Goal: Task Accomplishment & Management: Manage account settings

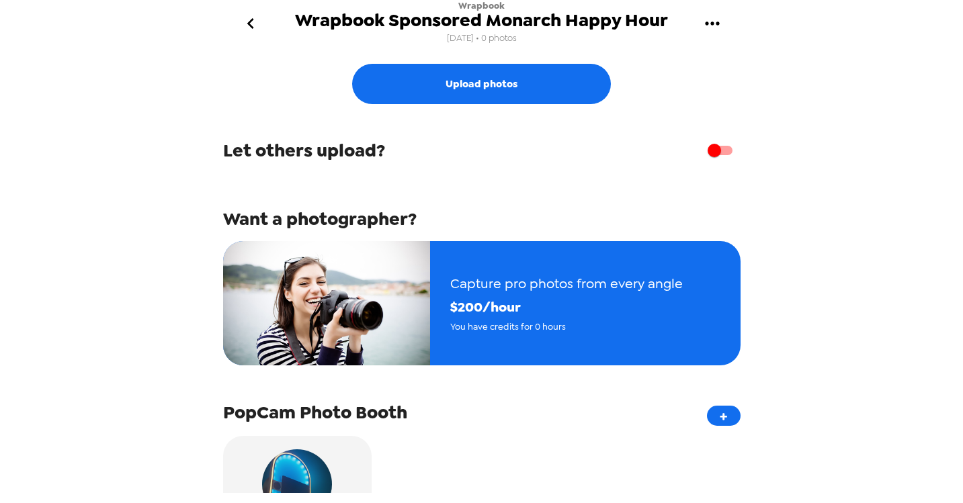
click at [714, 31] on icon "gallery menu" at bounding box center [713, 24] width 22 height 22
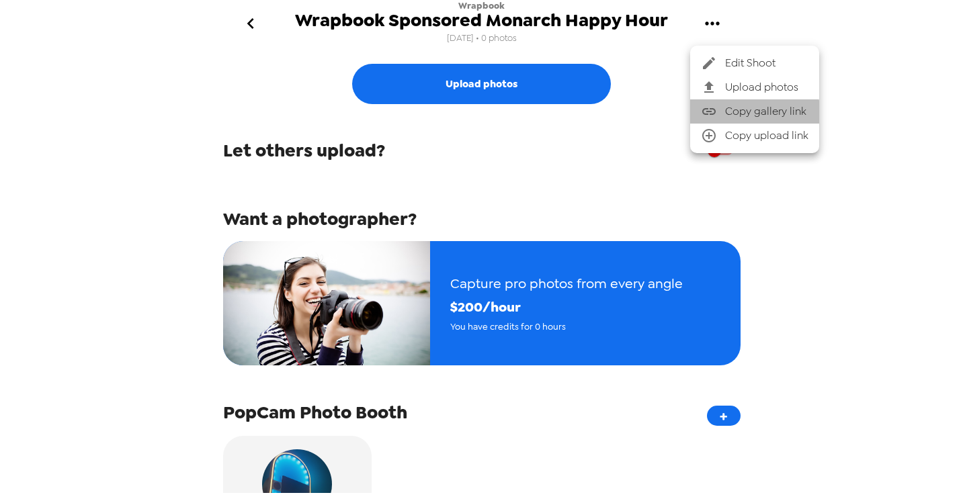
click at [726, 112] on span "Copy gallery link" at bounding box center [766, 111] width 83 height 16
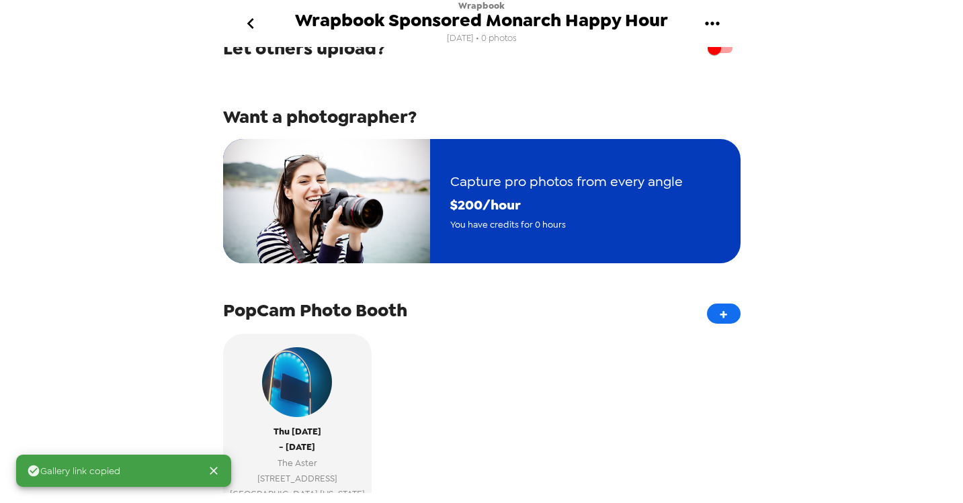
scroll to position [269, 0]
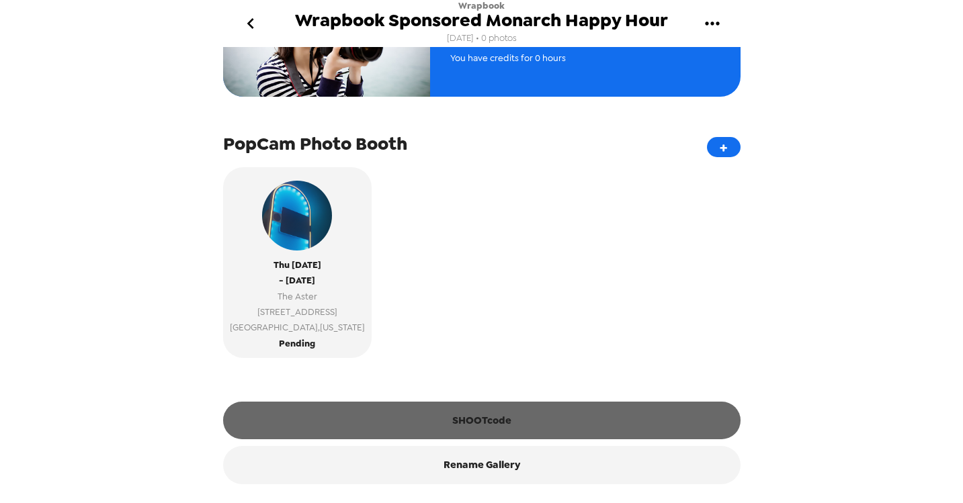
click at [450, 427] on button "SHOOTcode" at bounding box center [481, 421] width 517 height 38
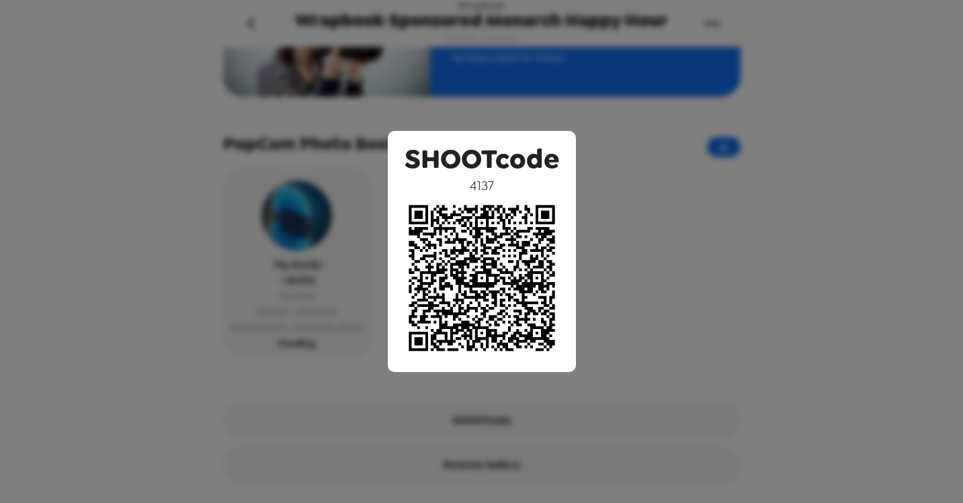
click at [816, 106] on div "SHOOTcode 4137" at bounding box center [481, 251] width 963 height 503
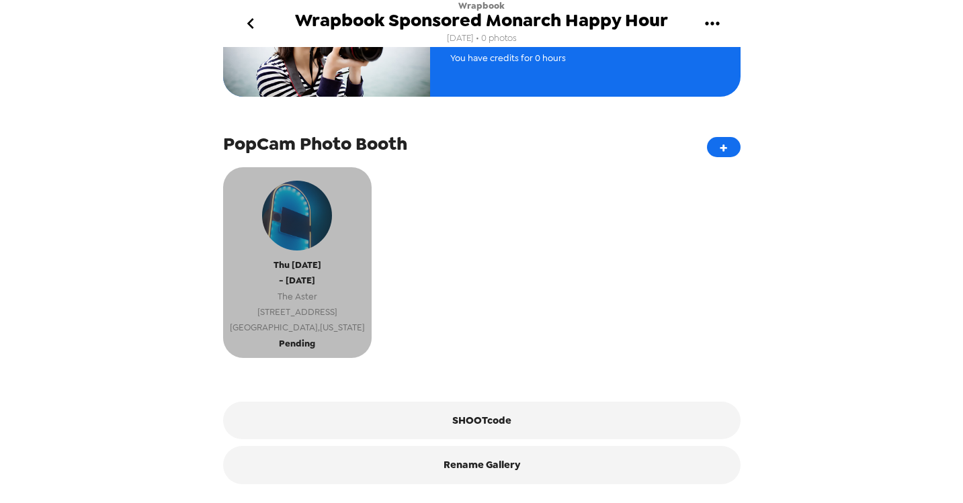
click at [304, 303] on span "The Aster" at bounding box center [297, 296] width 135 height 15
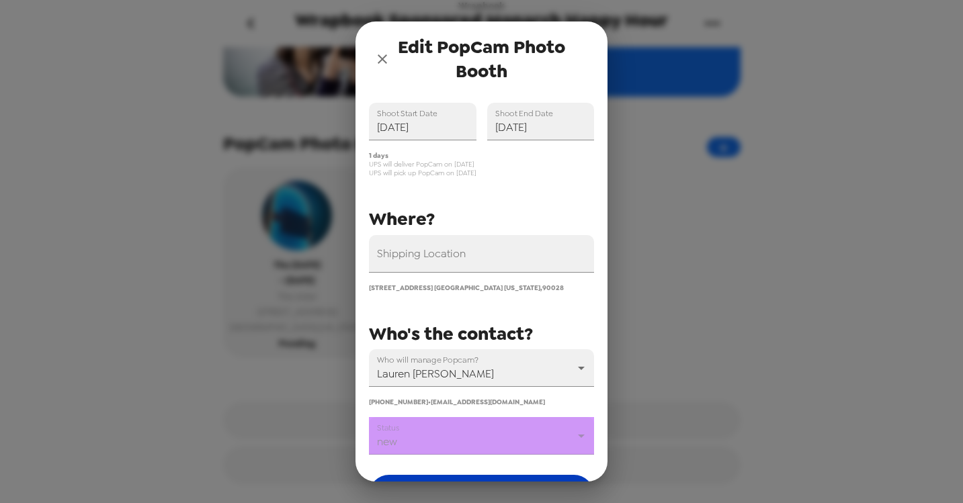
scroll to position [140, 0]
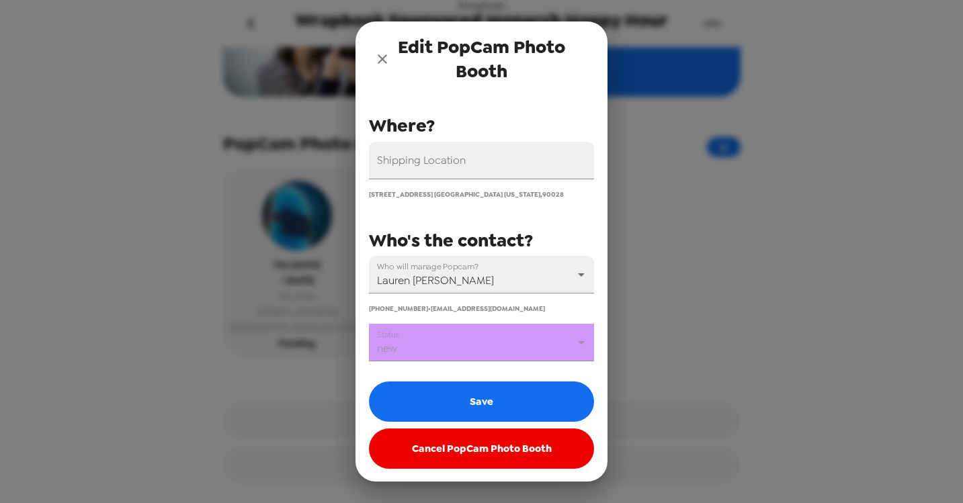
click at [467, 352] on body "Wrapbook Wrapbook Sponsored Monarch Happy Hour 10/8/25 • 0 photos Upload photos…" at bounding box center [481, 251] width 963 height 503
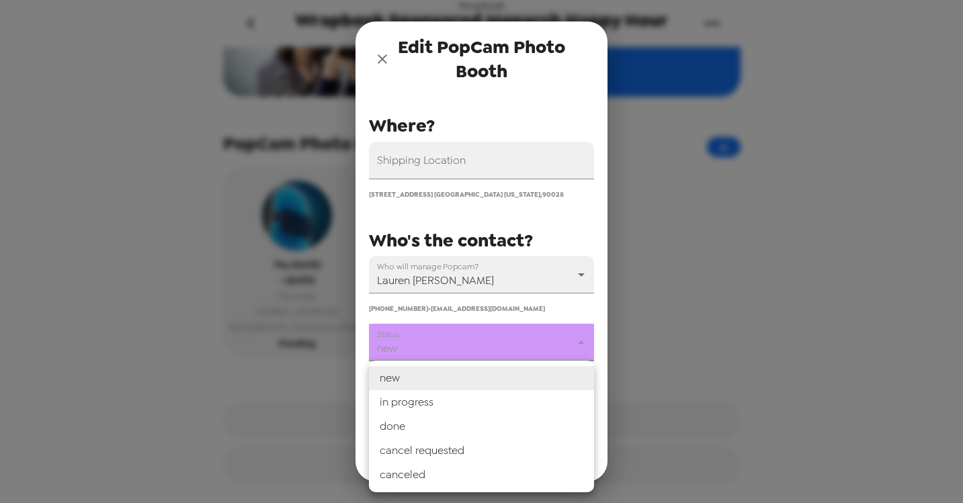
click at [435, 403] on li "in progress" at bounding box center [481, 402] width 225 height 24
type input "in progress"
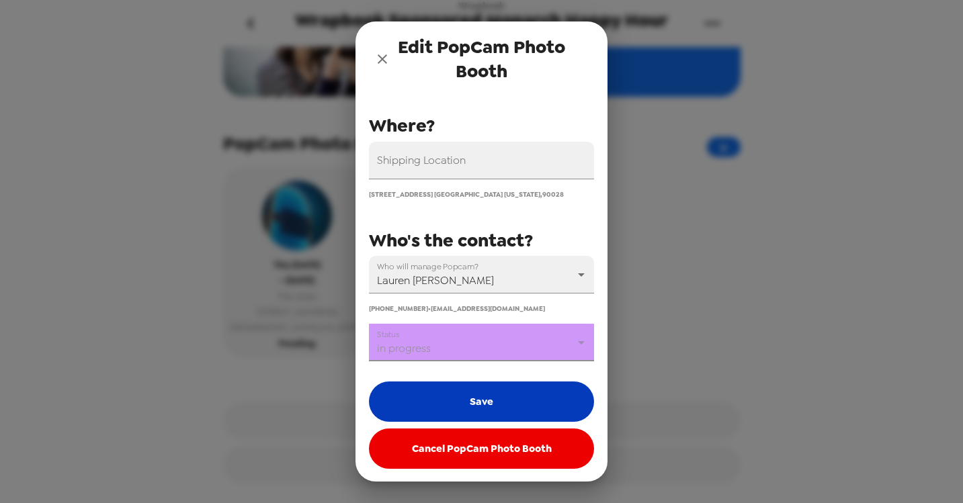
click at [462, 395] on button "Save" at bounding box center [481, 402] width 225 height 40
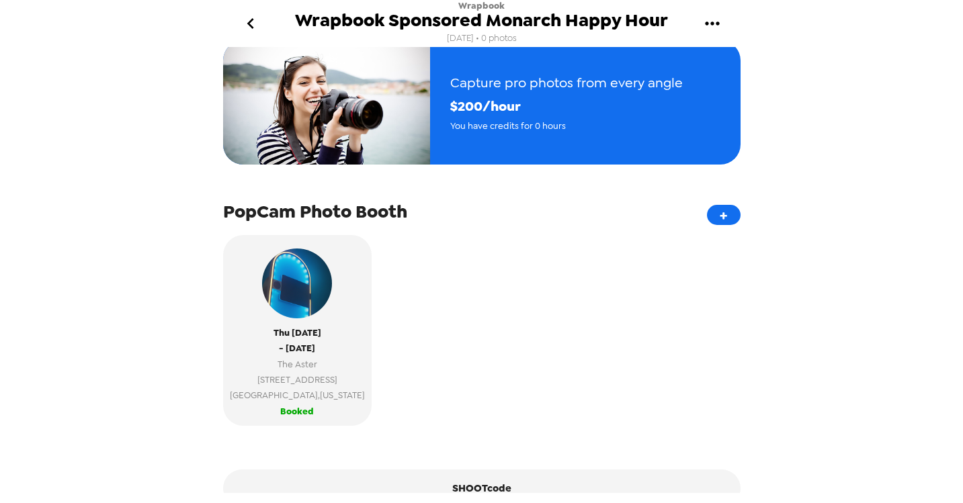
scroll to position [269, 0]
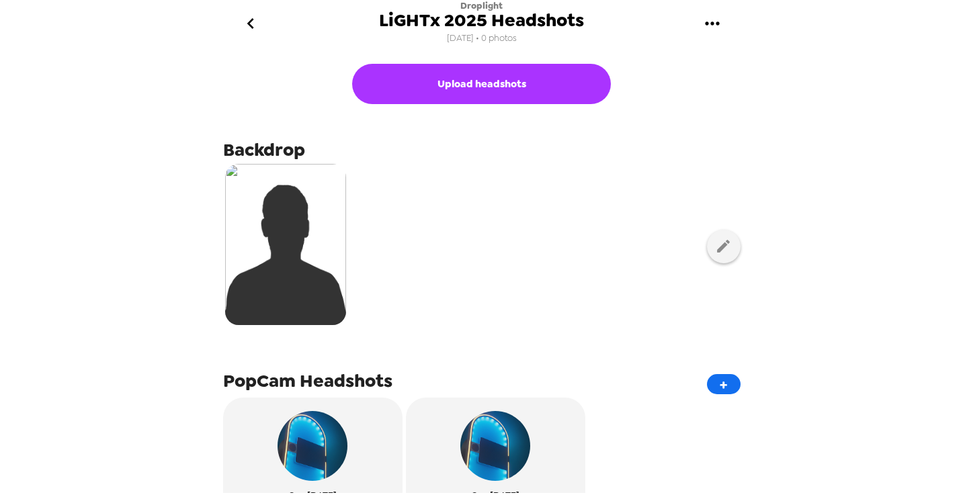
click at [709, 24] on icon "gallery menu" at bounding box center [713, 24] width 22 height 22
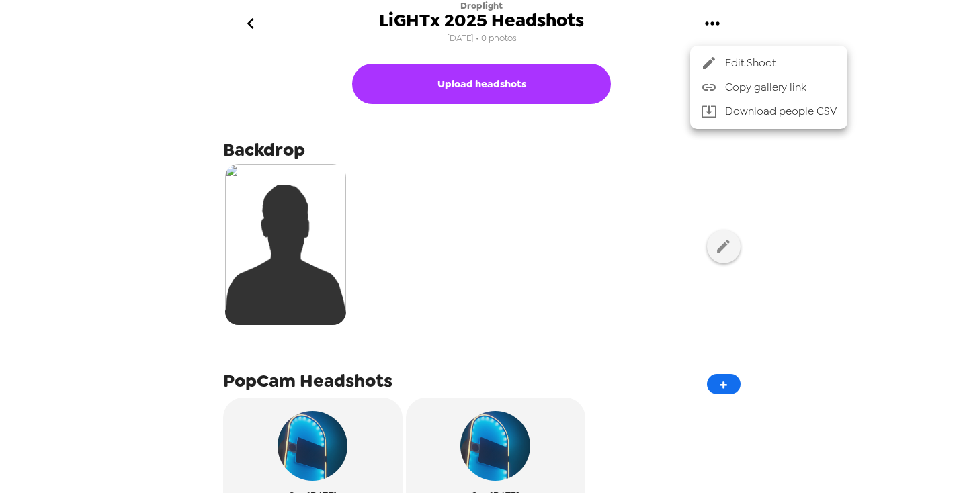
click at [723, 87] on div at bounding box center [713, 87] width 24 height 16
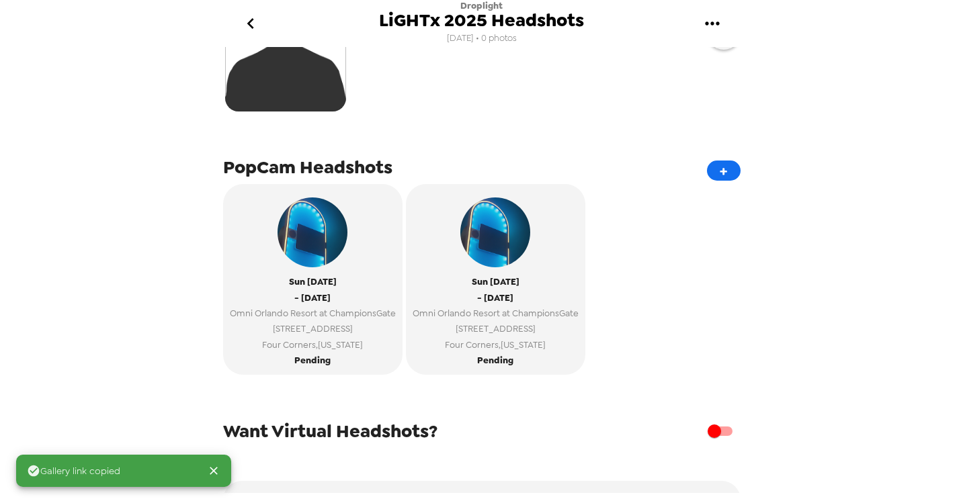
scroll to position [294, 0]
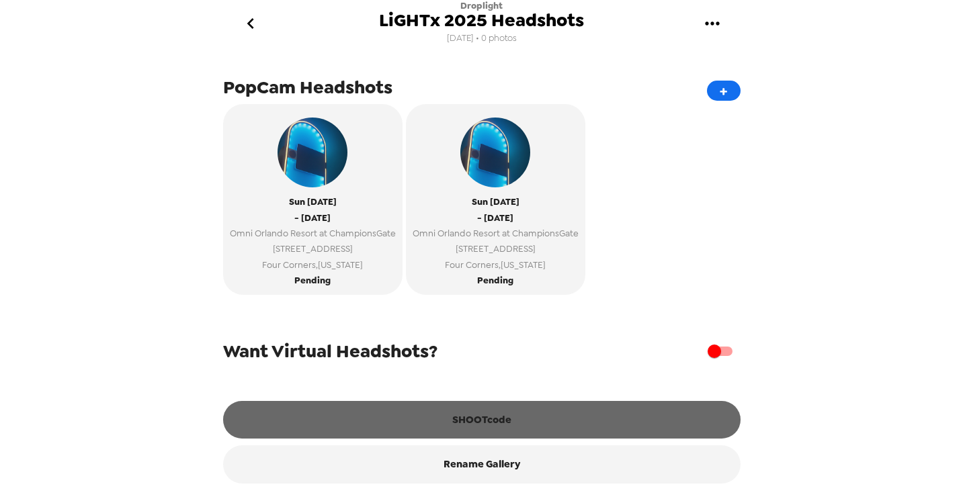
click at [495, 416] on button "SHOOTcode" at bounding box center [481, 420] width 517 height 38
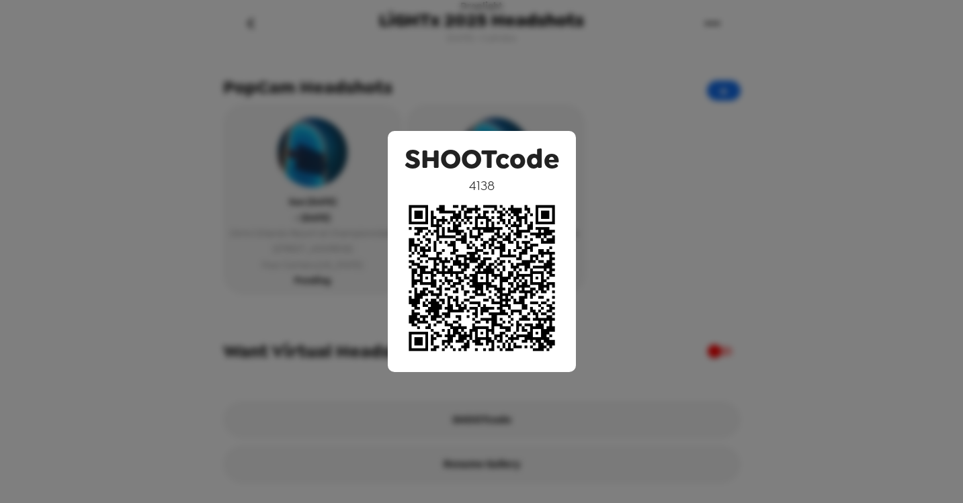
click at [675, 69] on div "SHOOTcode 4138" at bounding box center [481, 251] width 963 height 503
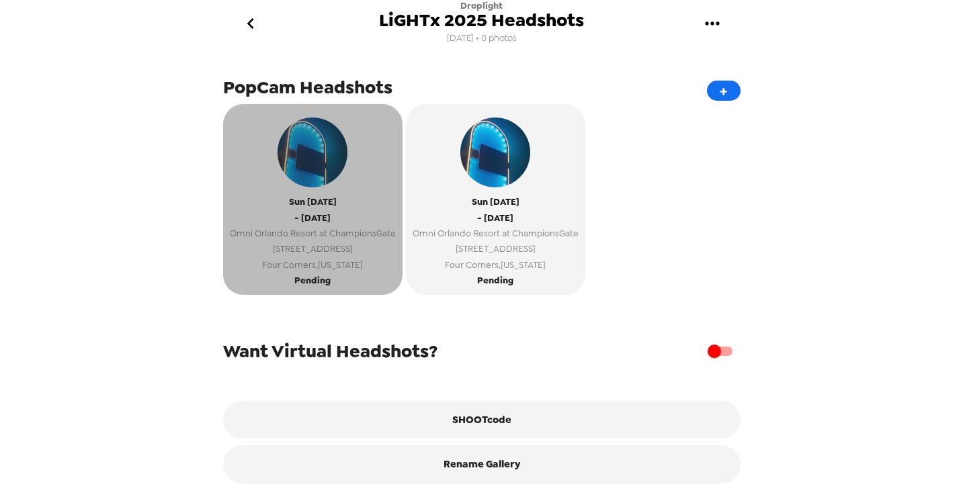
click at [324, 196] on span "Sun 10/26/25" at bounding box center [313, 201] width 48 height 15
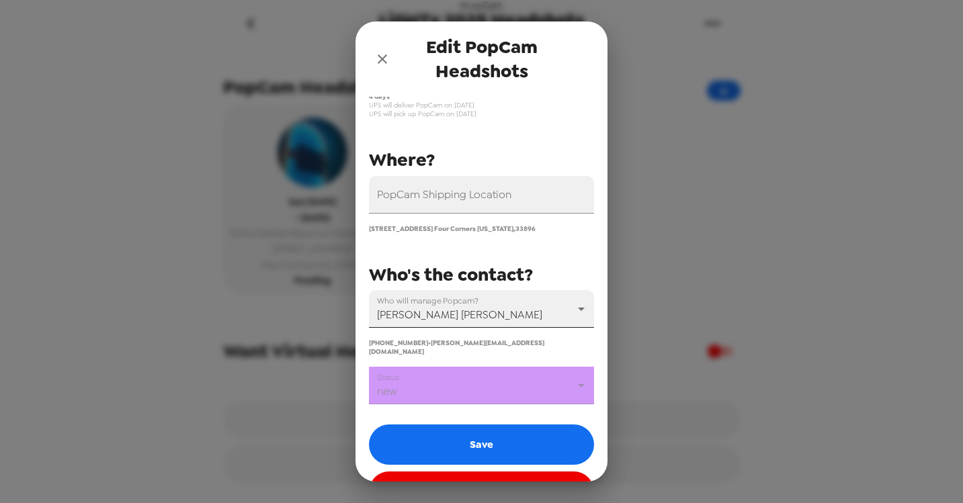
scroll to position [122, 0]
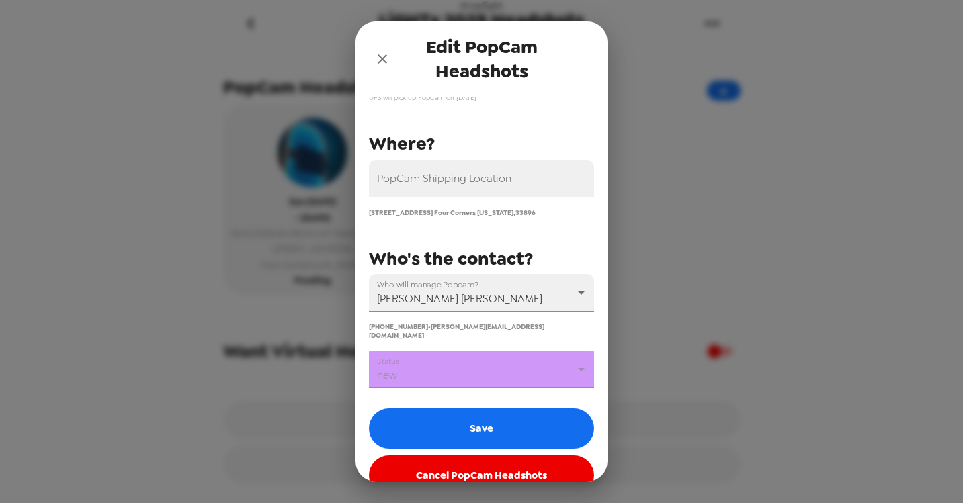
click at [527, 362] on body "Droplight LiGHTx 2025 Headshots 10/8/25 • 0 photos Upload headshots Backdrop Po…" at bounding box center [481, 251] width 963 height 503
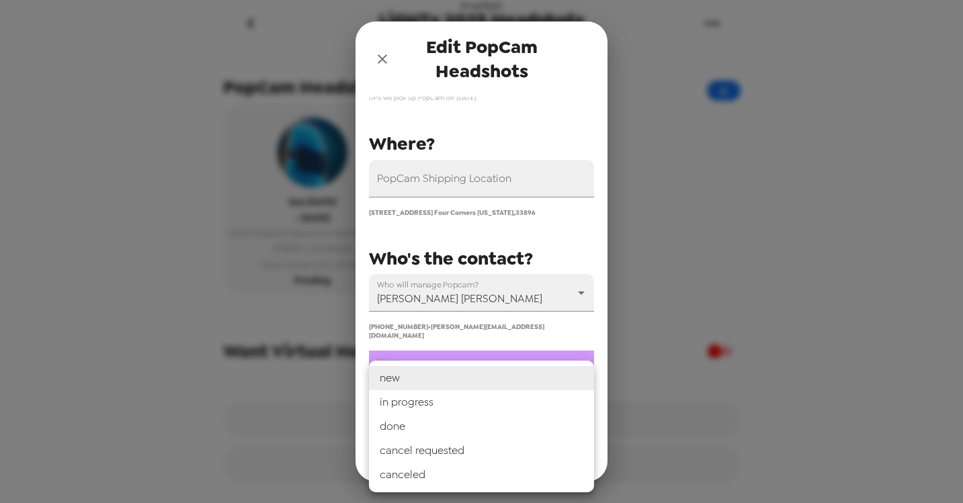
click at [478, 401] on li "in progress" at bounding box center [481, 402] width 225 height 24
type input "in progress"
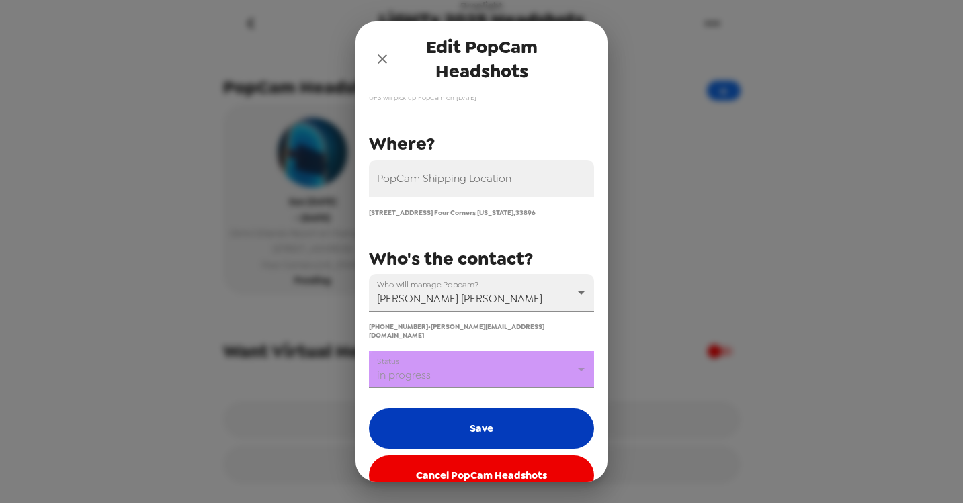
click at [474, 417] on button "Save" at bounding box center [481, 429] width 225 height 40
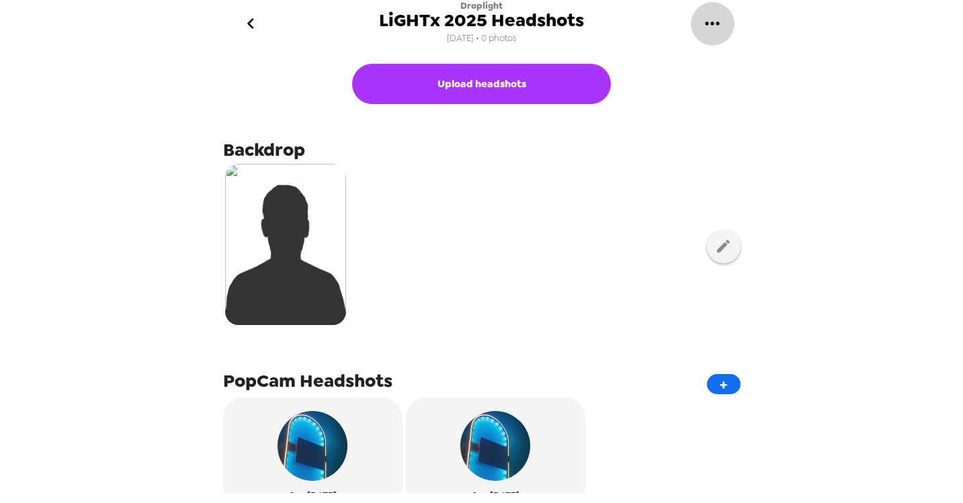
click at [710, 27] on icon "gallery menu" at bounding box center [713, 24] width 22 height 22
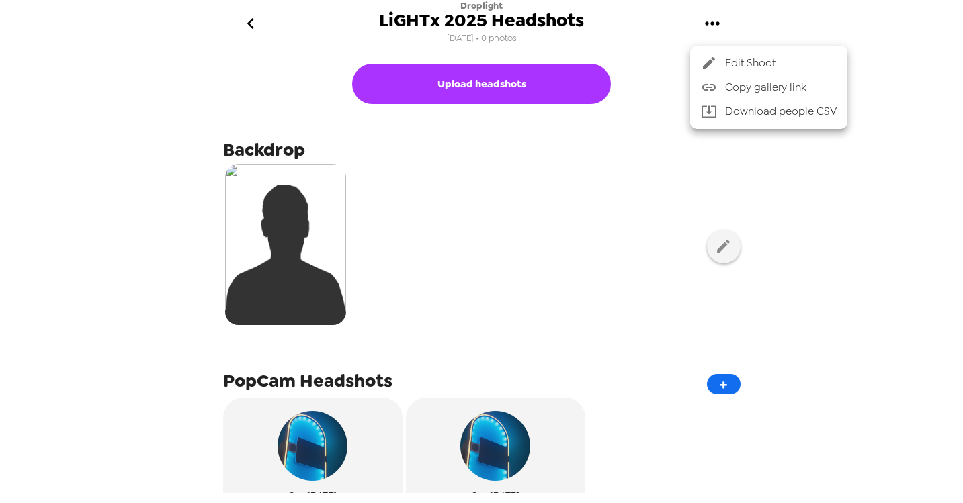
click at [724, 85] on div at bounding box center [713, 87] width 24 height 16
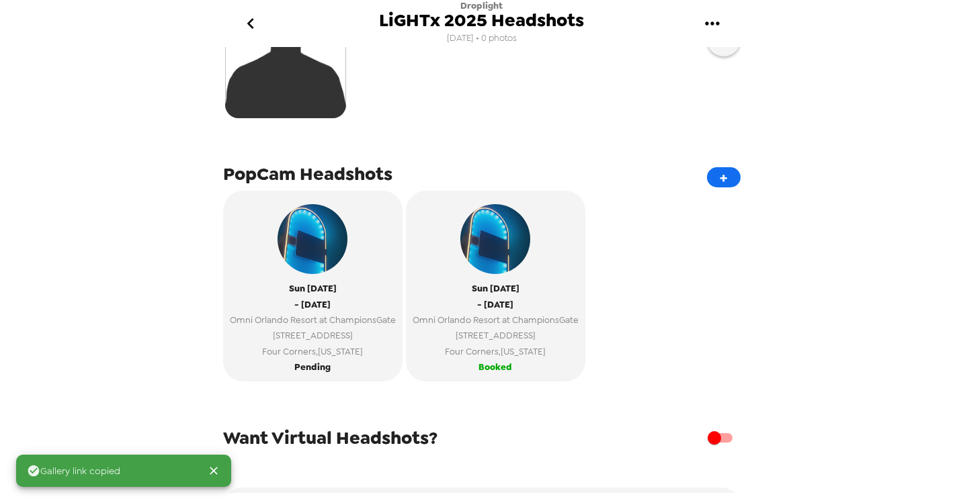
scroll to position [294, 0]
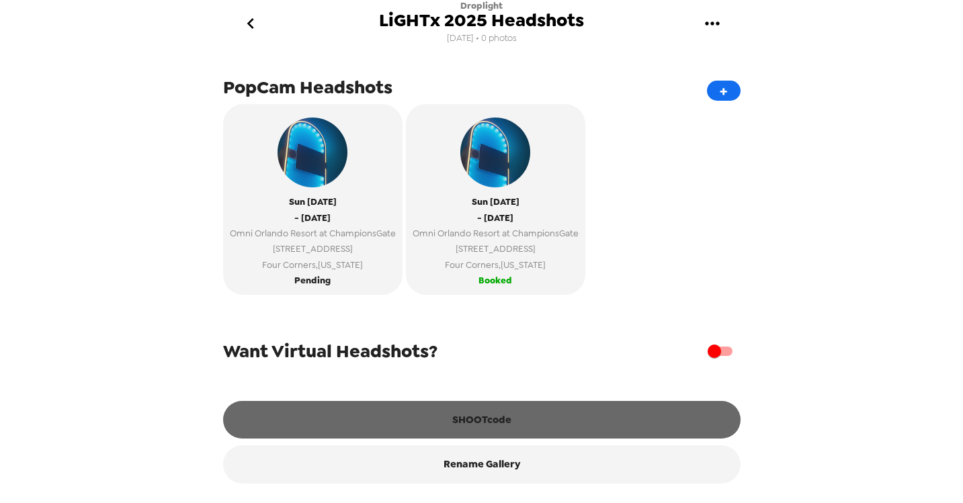
click at [456, 423] on button "SHOOTcode" at bounding box center [481, 420] width 517 height 38
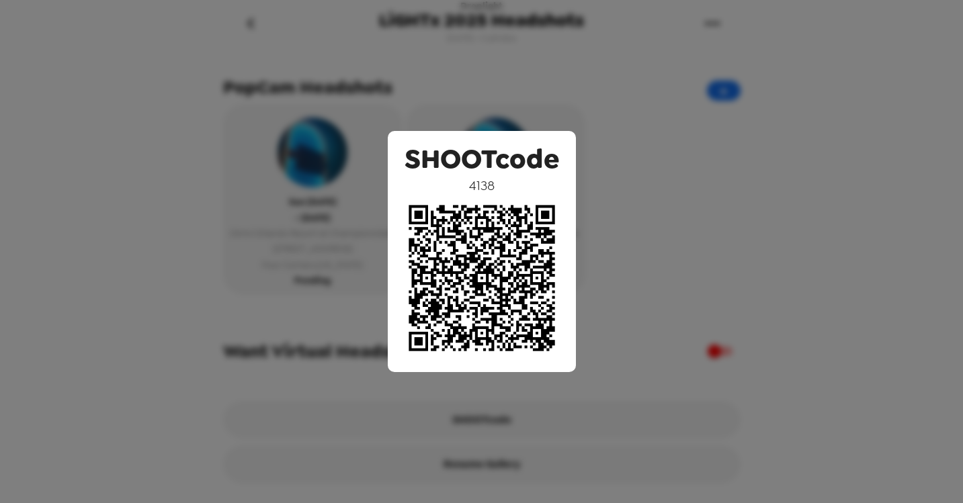
click at [642, 91] on div "SHOOTcode 4138" at bounding box center [481, 251] width 963 height 503
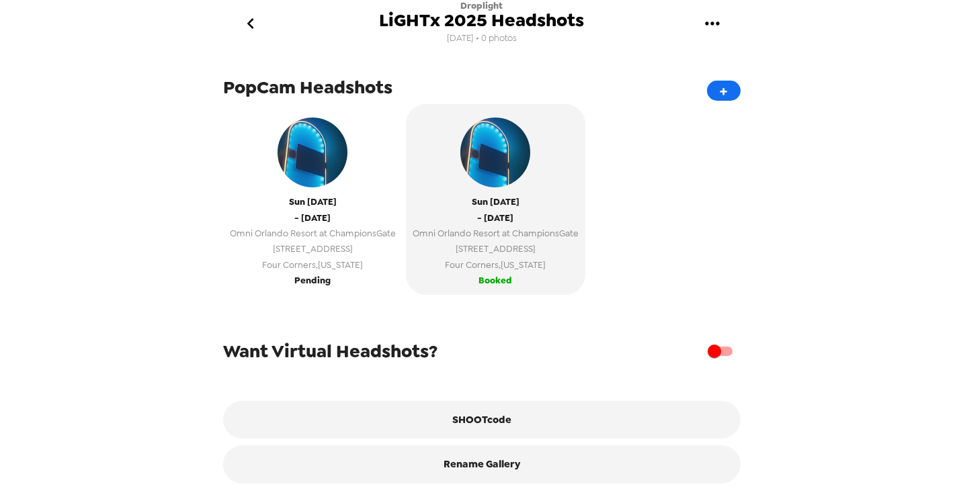
click at [284, 255] on span "1500 Masters Boulevard" at bounding box center [313, 248] width 166 height 15
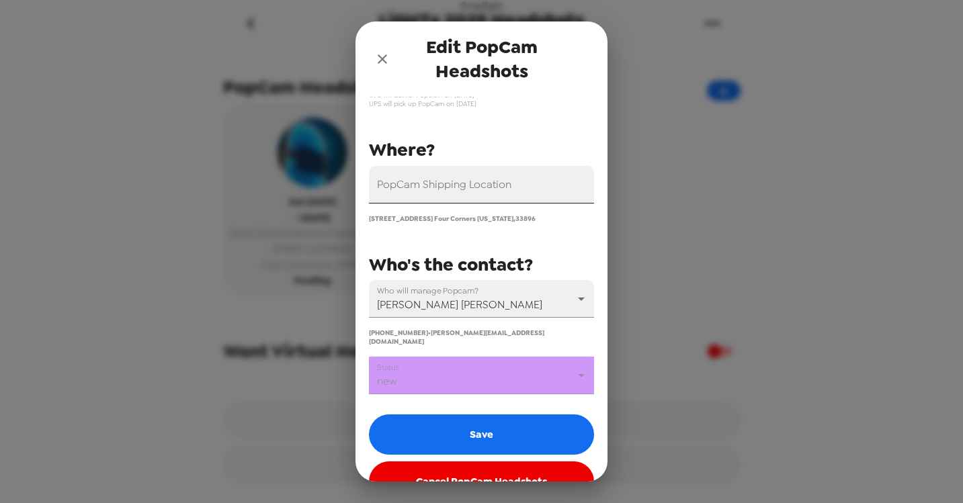
scroll to position [140, 0]
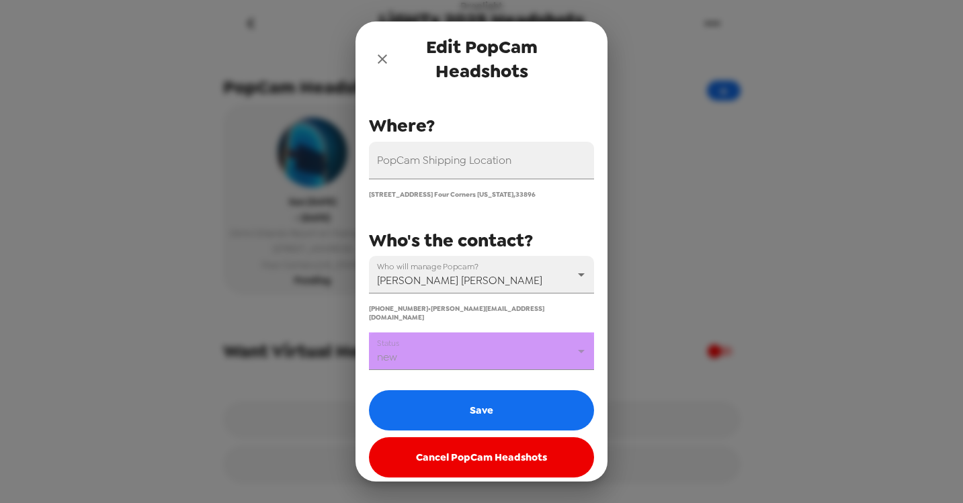
click at [514, 340] on body "Droplight LiGHTx 2025 Headshots 10/8/25 • 0 photos Upload headshots Backdrop Po…" at bounding box center [481, 251] width 963 height 503
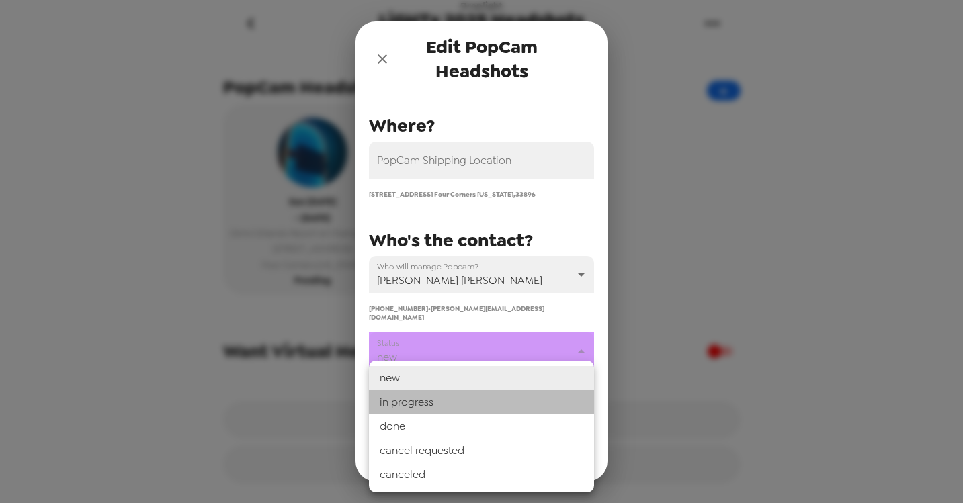
click at [455, 406] on li "in progress" at bounding box center [481, 402] width 225 height 24
type input "in progress"
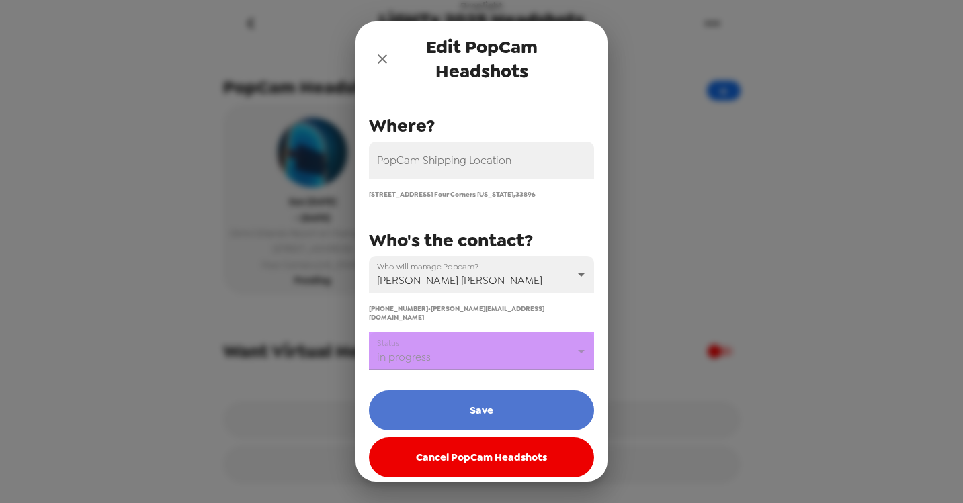
click at [469, 402] on button "Save" at bounding box center [481, 410] width 225 height 40
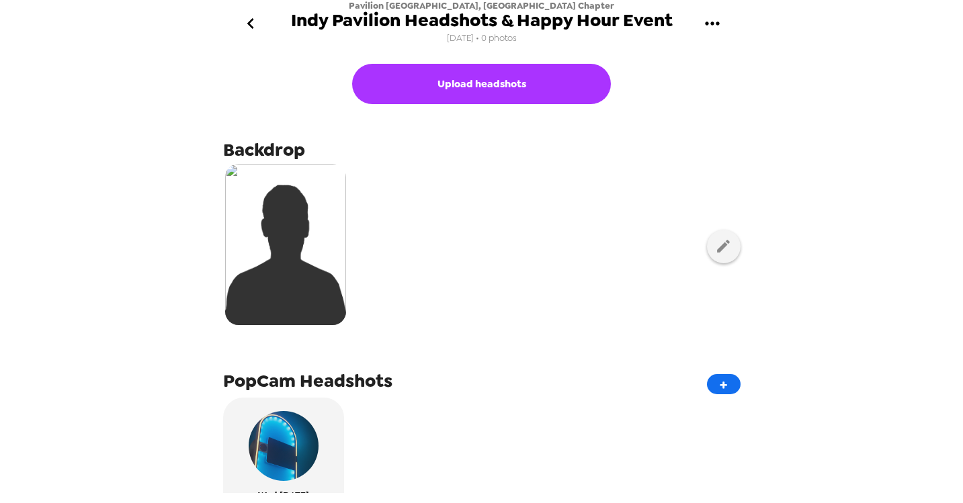
click at [720, 22] on icon "gallery menu" at bounding box center [713, 24] width 22 height 22
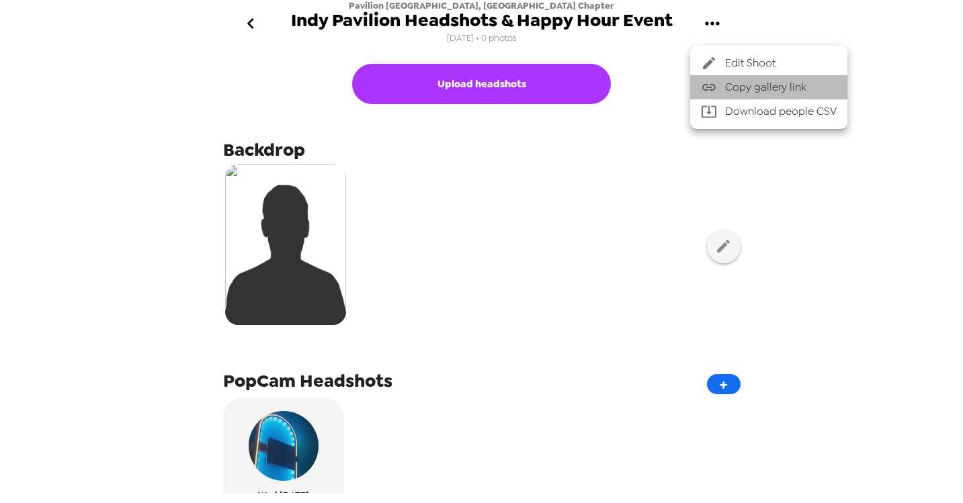
click at [726, 83] on span "Copy gallery link" at bounding box center [781, 87] width 112 height 16
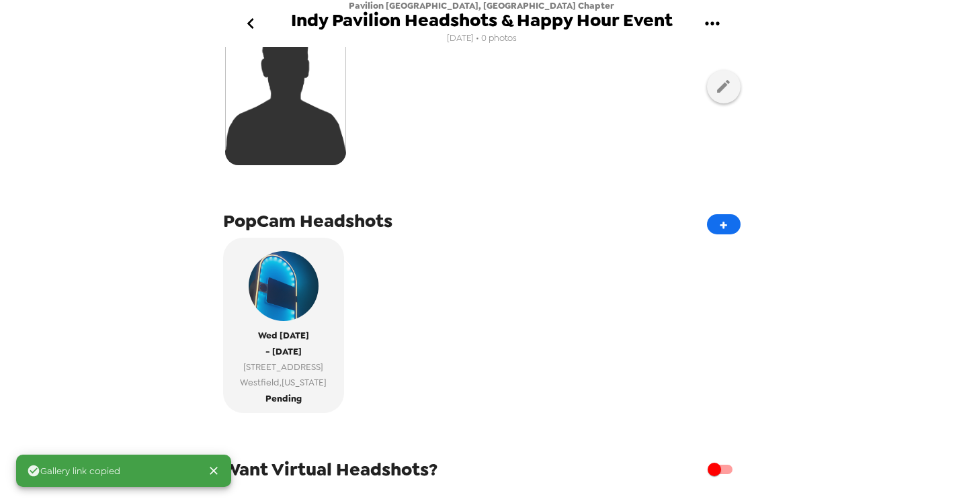
scroll to position [278, 0]
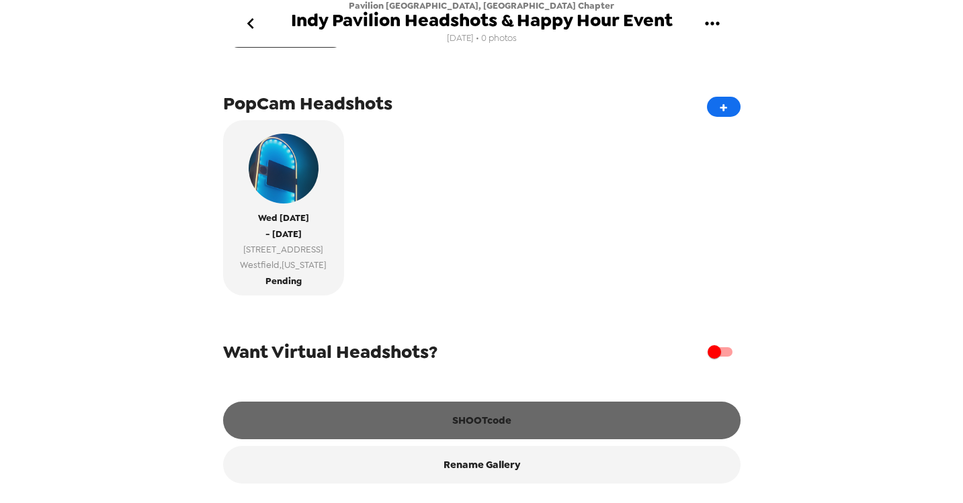
click at [435, 409] on button "SHOOTcode" at bounding box center [481, 421] width 517 height 38
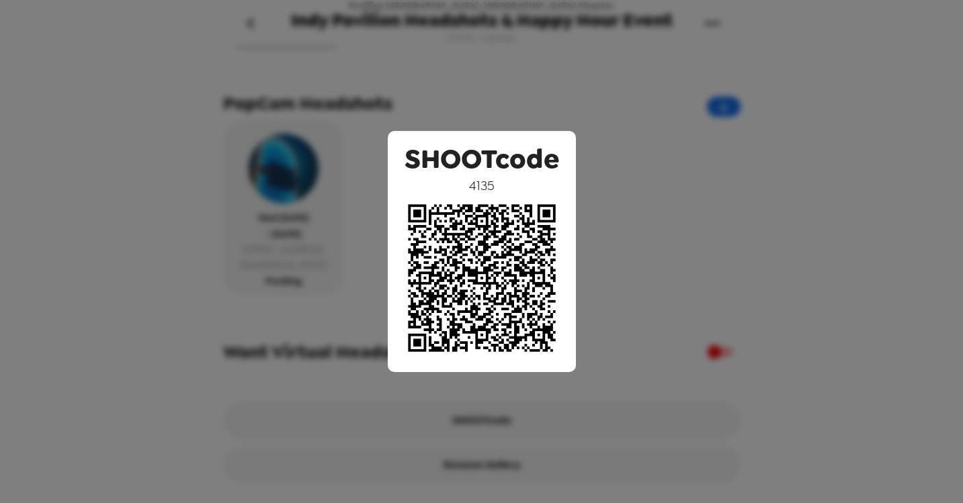
click at [640, 126] on div "SHOOTcode 4135" at bounding box center [481, 251] width 963 height 503
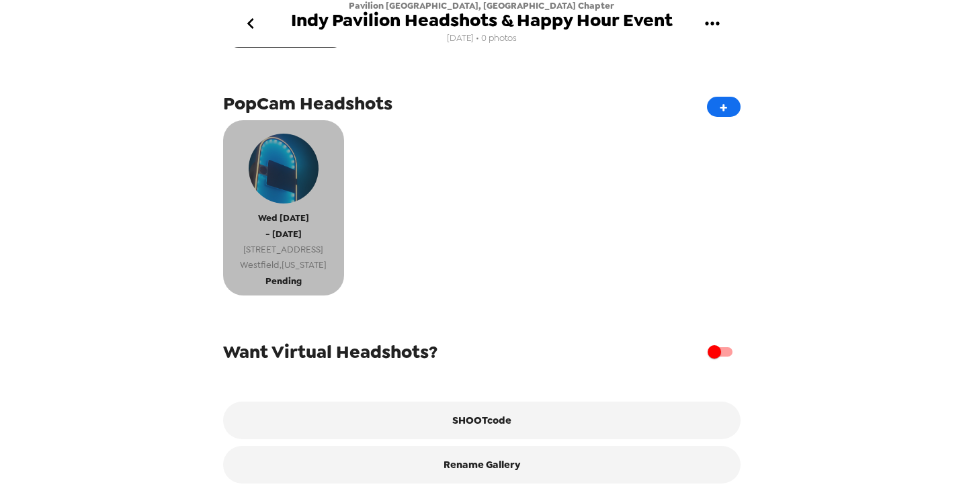
click at [319, 246] on span "[STREET_ADDRESS]" at bounding box center [283, 249] width 87 height 15
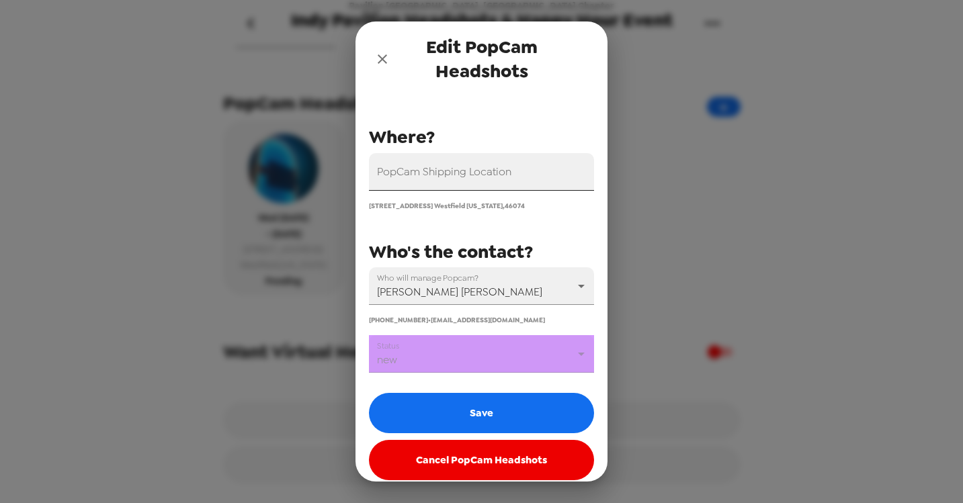
scroll to position [140, 0]
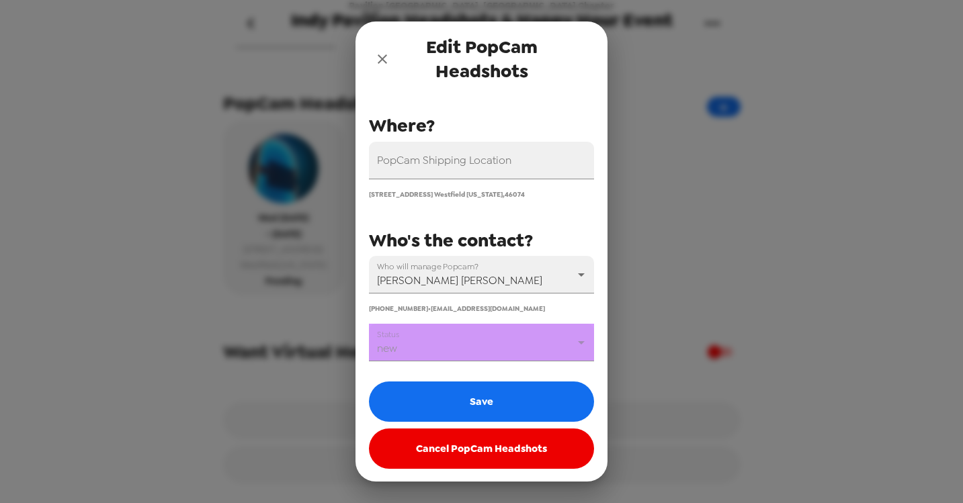
click at [499, 339] on body "Pavilion [GEOGRAPHIC_DATA], IN Chapter Indy Pavilion Headshots & Happy Hour Eve…" at bounding box center [481, 251] width 963 height 503
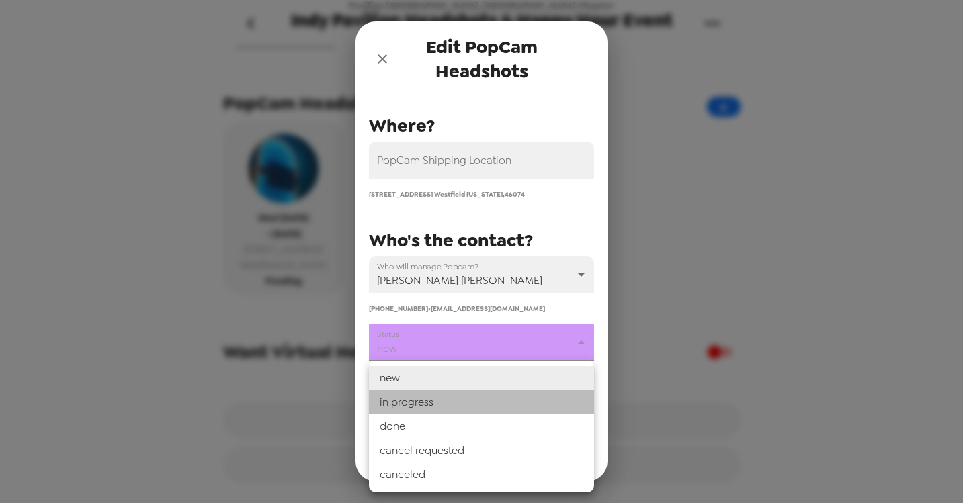
click at [450, 406] on li "in progress" at bounding box center [481, 402] width 225 height 24
type input "in progress"
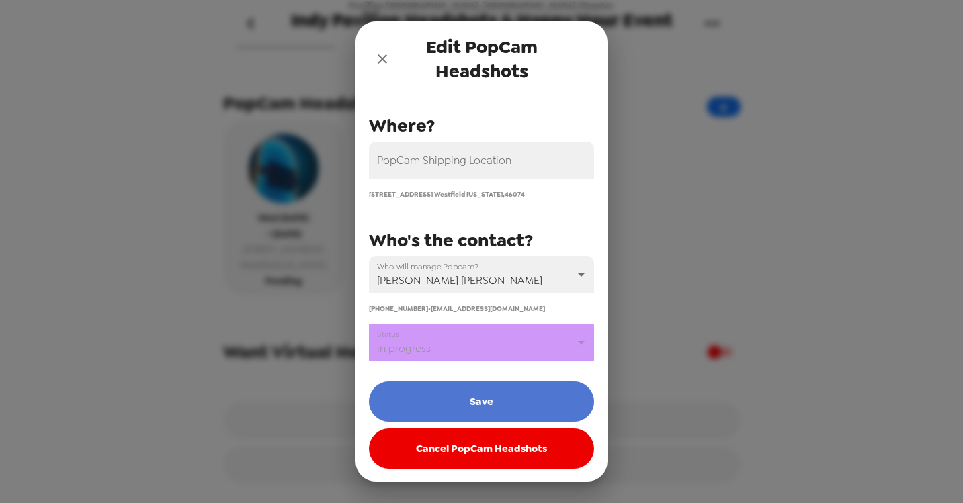
click at [454, 404] on button "Save" at bounding box center [481, 402] width 225 height 40
